Goal: Information Seeking & Learning: Learn about a topic

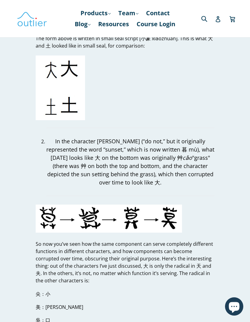
scroll to position [1630, 0]
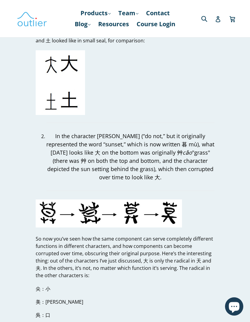
click at [121, 199] on img at bounding box center [109, 213] width 146 height 28
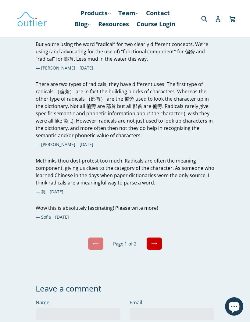
scroll to position [2542, 0]
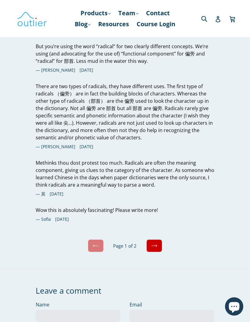
click at [152, 239] on link "Next" at bounding box center [154, 245] width 16 height 13
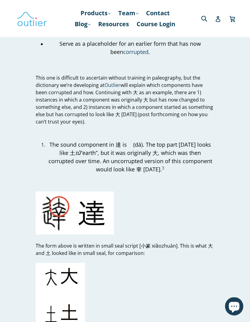
scroll to position [1418, 0]
click at [93, 27] on link "Blog .cls-1{fill:#231f20} expand" at bounding box center [83, 24] width 22 height 11
click at [131, 79] on p "This one is difficult to ascertain without training in paleography, but the dic…" at bounding box center [125, 99] width 179 height 51
click at [35, 26] on img at bounding box center [32, 19] width 30 height 18
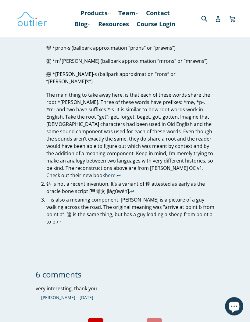
scroll to position [2218, 0]
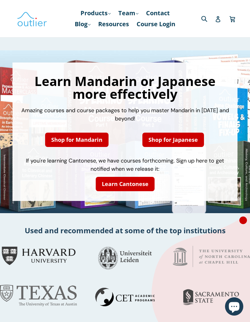
click at [134, 11] on link "Team .cls-1{fill:#231f20} expand" at bounding box center [128, 13] width 26 height 11
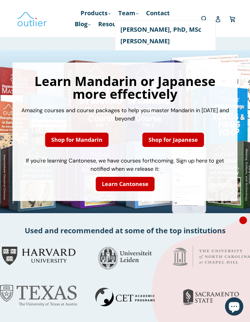
click at [134, 9] on link "Team .cls-1{fill:#231f20} expand" at bounding box center [128, 13] width 26 height 11
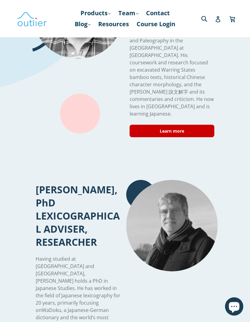
scroll to position [419, 0]
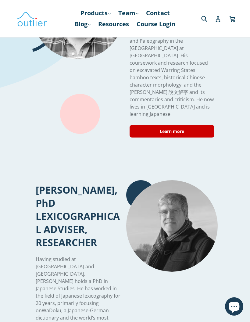
click at [93, 25] on link "Blog .cls-1{fill:#231f20} expand" at bounding box center [83, 24] width 22 height 11
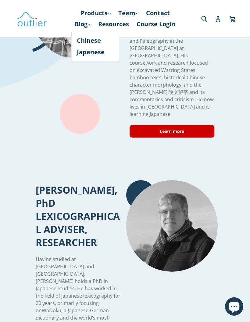
click at [93, 25] on link "Blog .cls-1{fill:#231f20} expand" at bounding box center [83, 24] width 22 height 11
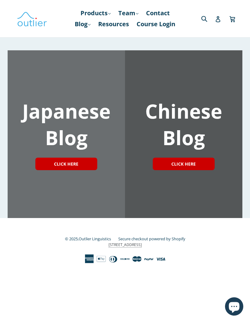
scroll to position [11, 0]
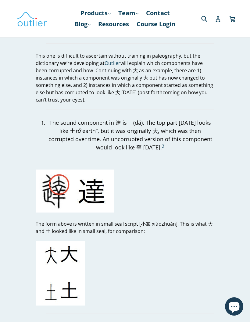
click at [93, 26] on link "Blog .cls-1{fill:#231f20} expand" at bounding box center [83, 24] width 22 height 11
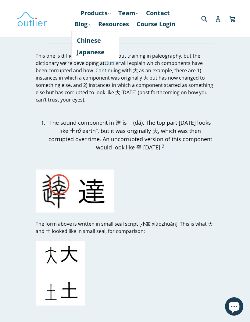
click at [123, 118] on p "The sound component in 達 is 𦍒 (dá). The top part [DATE] looks like 土 tǔ “earth”…" at bounding box center [130, 134] width 168 height 33
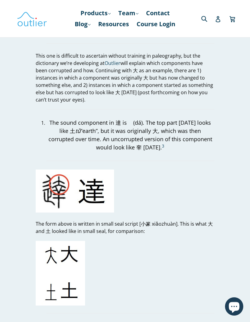
click at [132, 20] on link "Resources" at bounding box center [113, 24] width 37 height 11
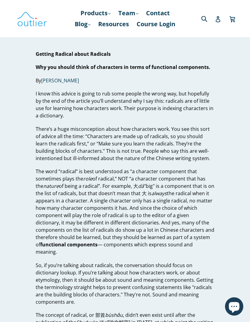
scroll to position [1451, 0]
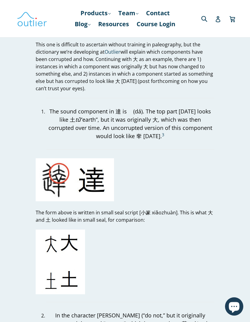
click at [93, 23] on link "Blog .cls-1{fill:#231f20} expand" at bounding box center [83, 24] width 22 height 11
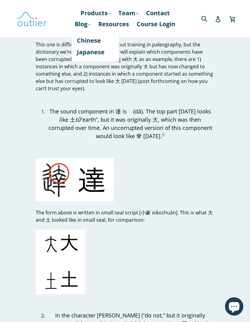
click at [111, 53] on link "Japanese" at bounding box center [95, 52] width 37 height 12
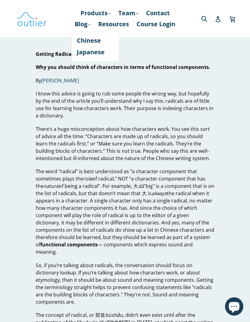
scroll to position [1463, 0]
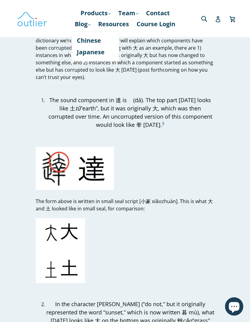
click at [114, 46] on link "Chinese" at bounding box center [95, 41] width 37 height 12
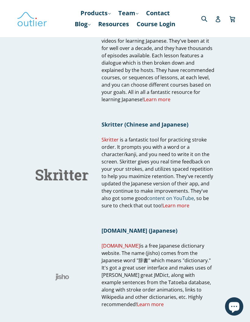
scroll to position [736, 0]
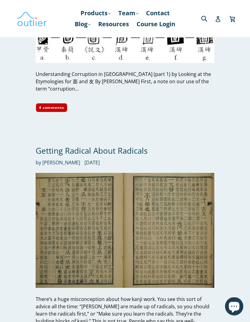
scroll to position [1223, 0]
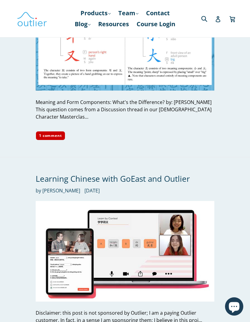
scroll to position [2318, 0]
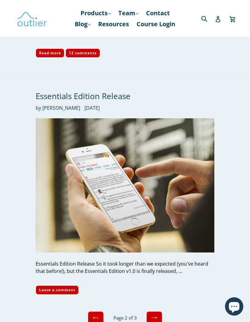
scroll to position [2271, 0]
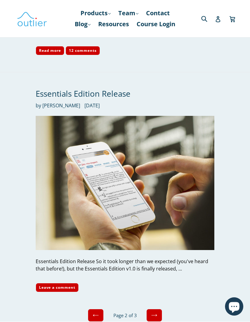
click at [156, 312] on icon at bounding box center [154, 315] width 6 height 6
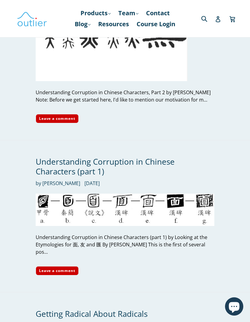
scroll to position [1571, 0]
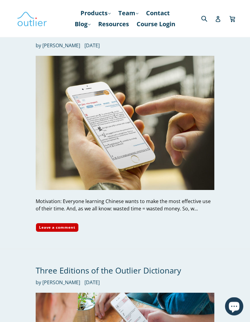
scroll to position [257, 0]
